Goal: Information Seeking & Learning: Learn about a topic

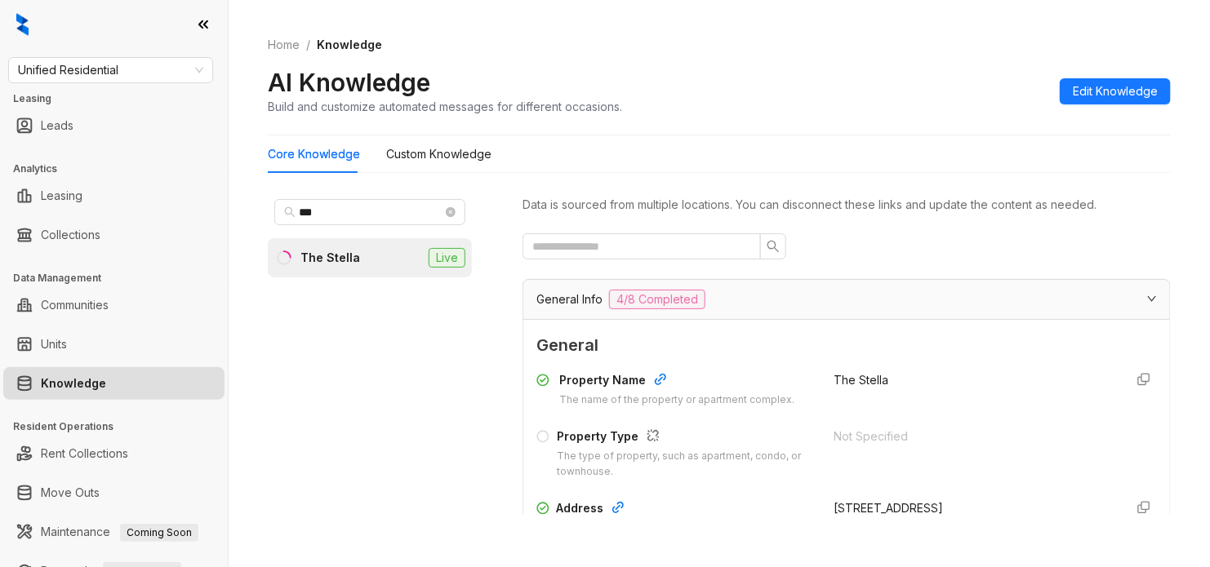
scroll to position [1220, 0]
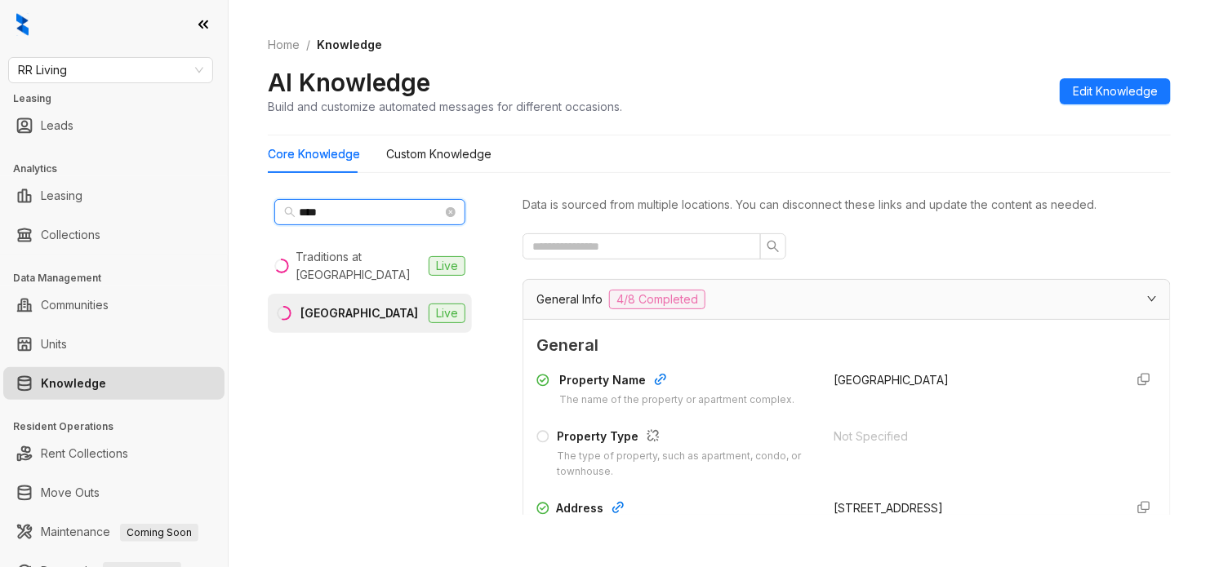
click at [360, 207] on input "****" at bounding box center [371, 212] width 144 height 18
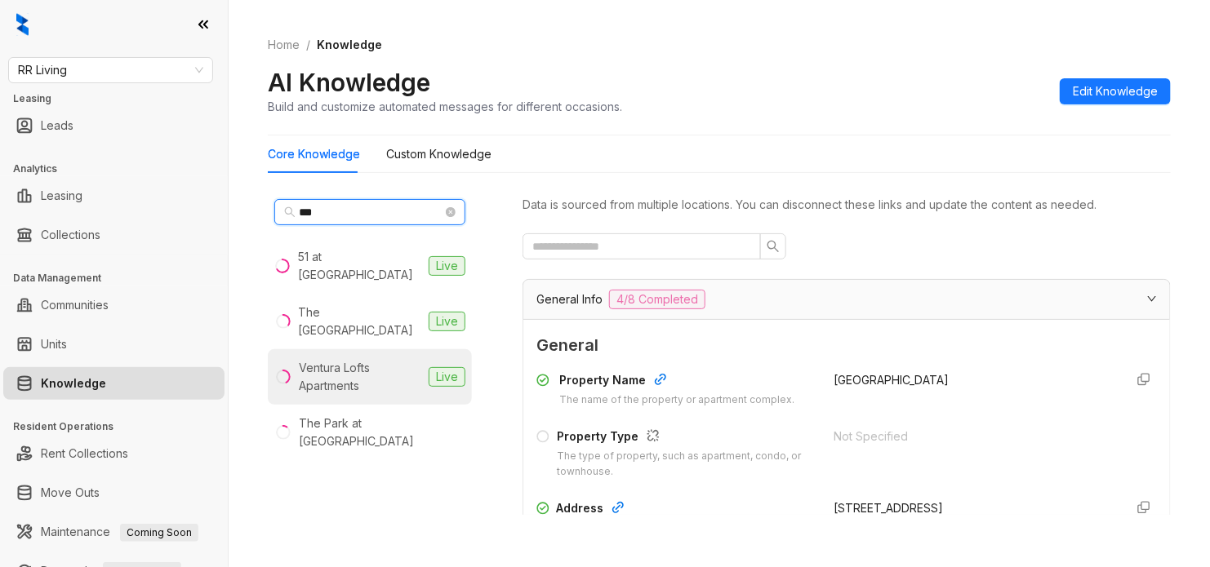
type input "***"
click at [388, 362] on div "Ventura Lofts Apartments" at bounding box center [360, 377] width 123 height 36
